Goal: Information Seeking & Learning: Learn about a topic

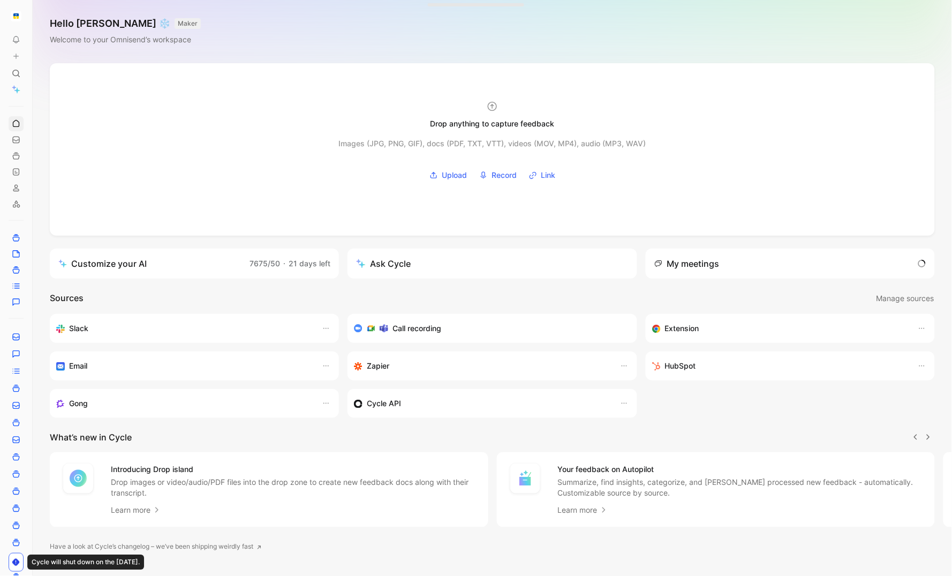
scroll to position [0, 1]
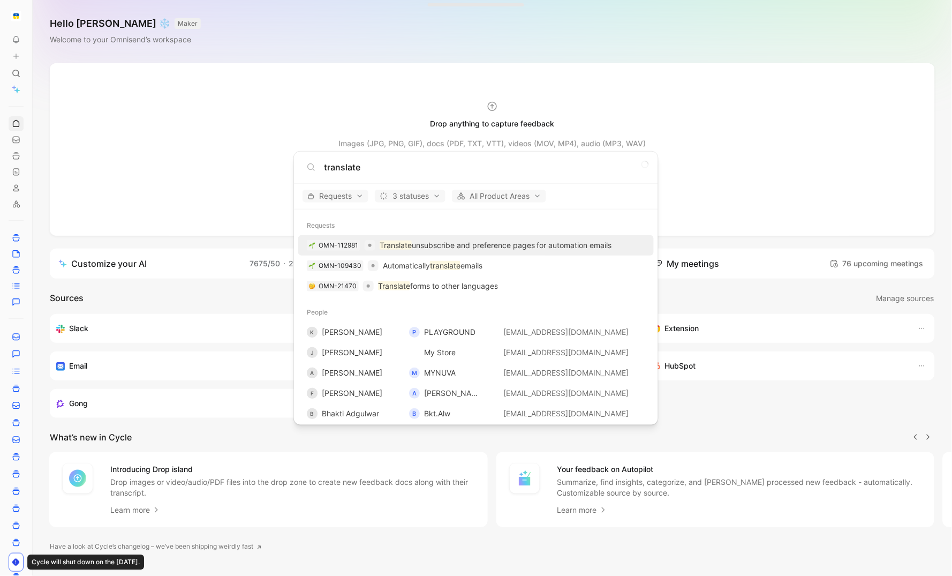
type input "translate"
click at [515, 244] on p "Translate unsubscribe and preference pages for automation emails" at bounding box center [496, 245] width 232 height 13
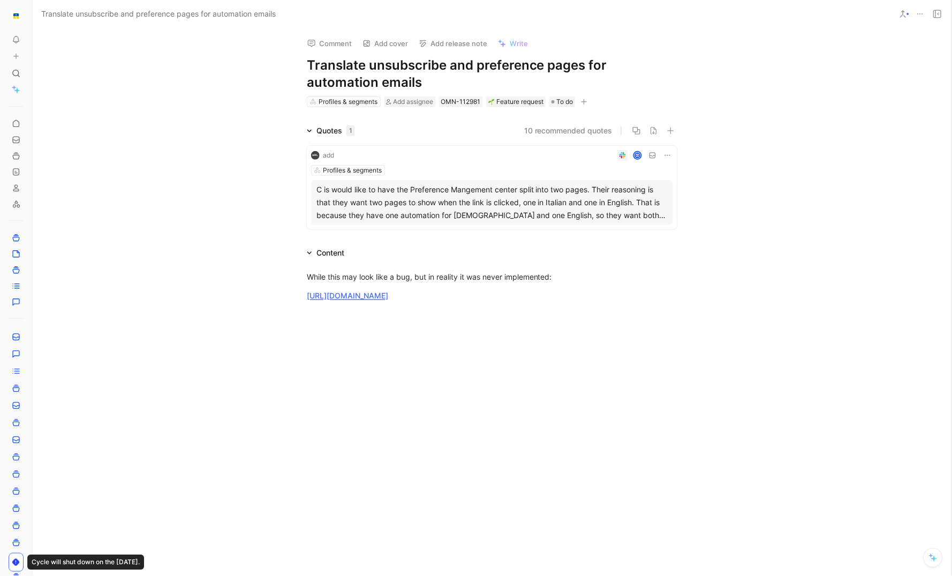
click at [457, 438] on div at bounding box center [492, 399] width 919 height 173
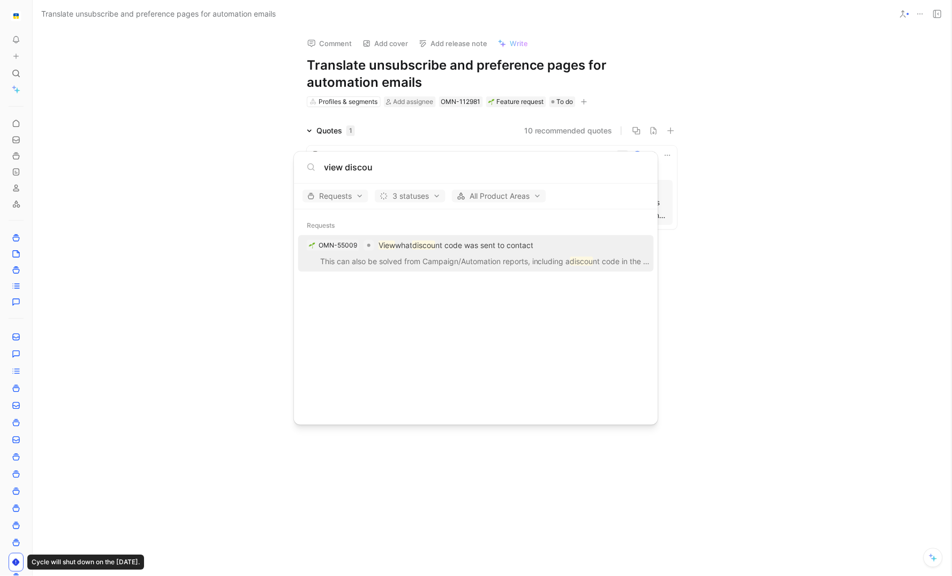
type input "view discou"
click at [467, 246] on p "View what discou nt code was sent to contact" at bounding box center [456, 245] width 155 height 13
